Goal: Information Seeking & Learning: Understand process/instructions

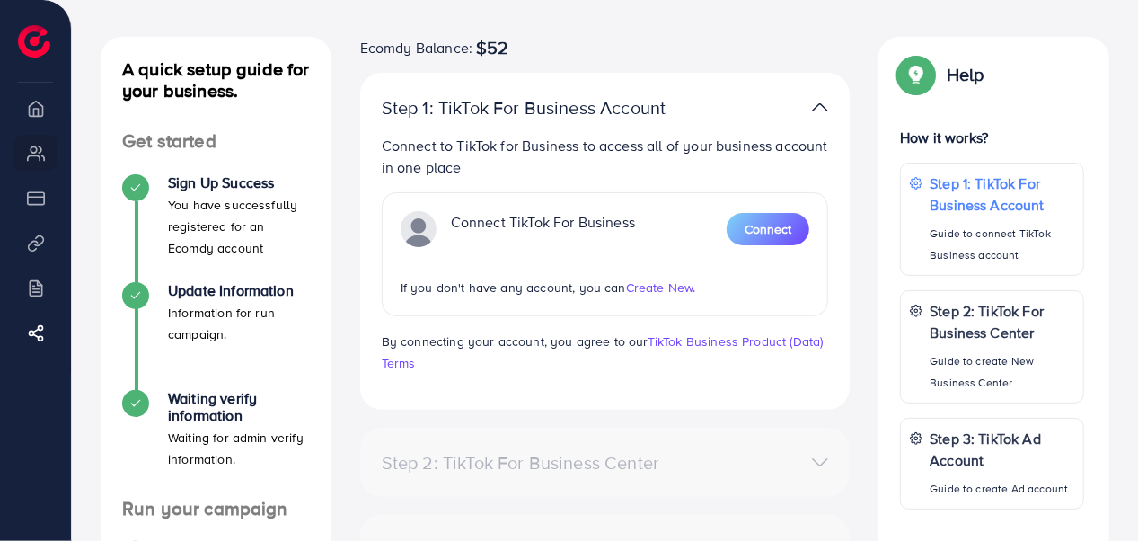
scroll to position [83, 0]
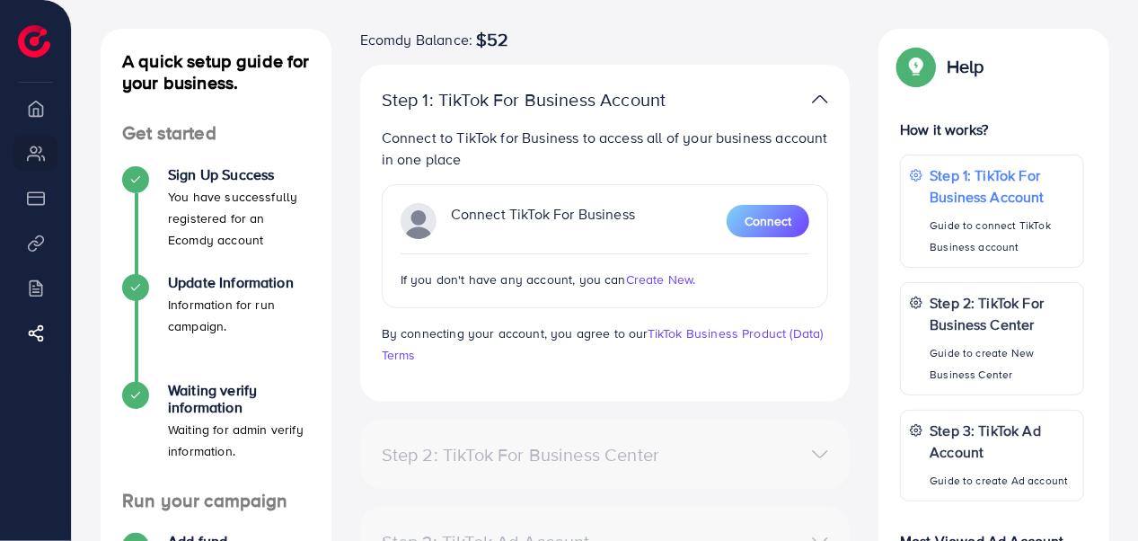
click at [648, 284] on span "Create New." at bounding box center [661, 279] width 70 height 18
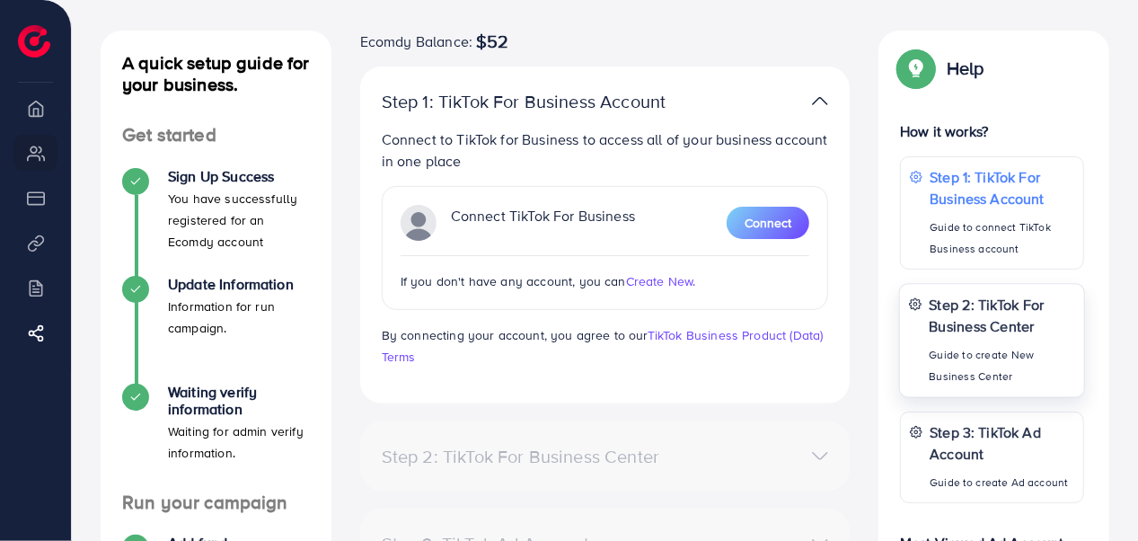
scroll to position [83, 0]
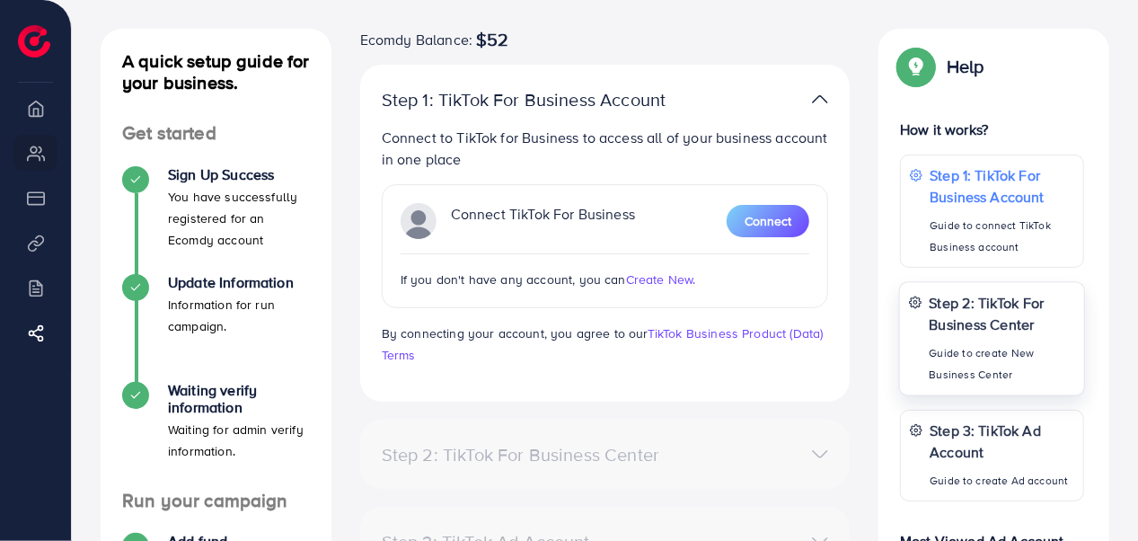
click at [991, 359] on p "Guide to create New Business Center" at bounding box center [1001, 363] width 145 height 43
click at [964, 430] on p "Step 3: TikTok Ad Account" at bounding box center [1001, 440] width 145 height 43
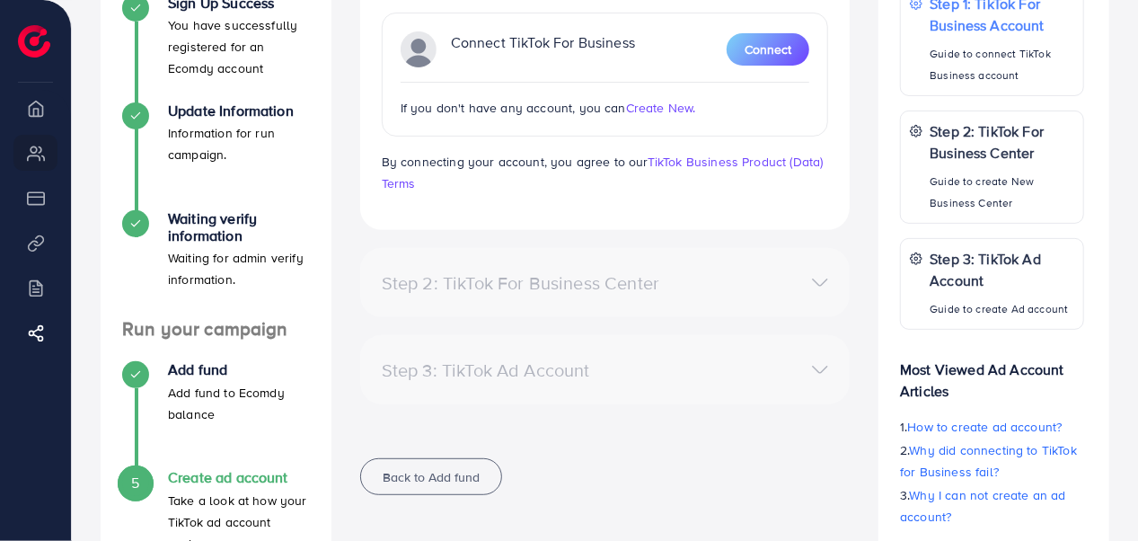
scroll to position [258, 0]
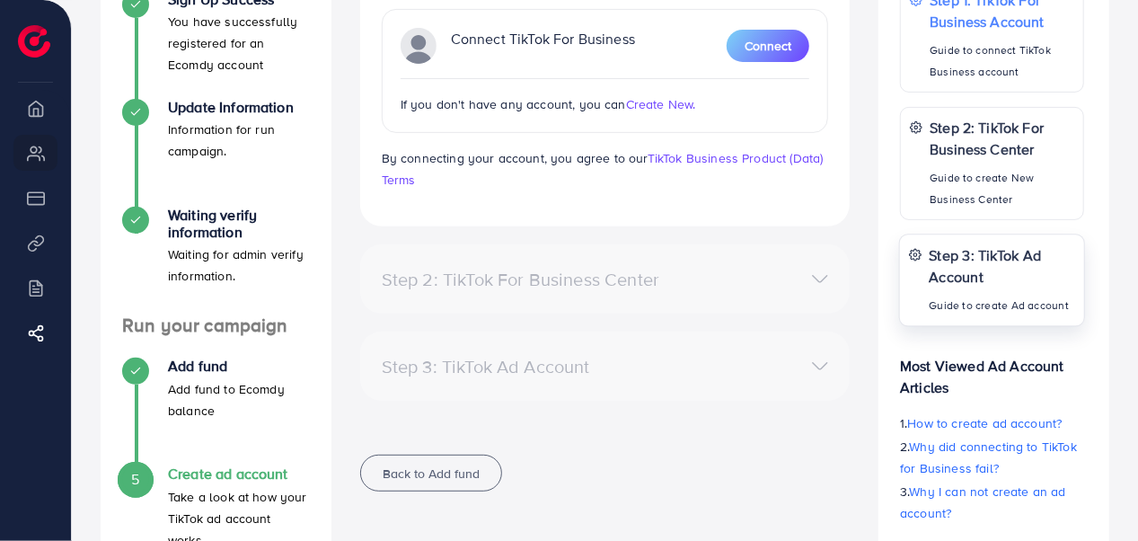
click at [1007, 283] on p "Step 3: TikTok Ad Account" at bounding box center [1001, 265] width 145 height 43
